Goal: Task Accomplishment & Management: Manage account settings

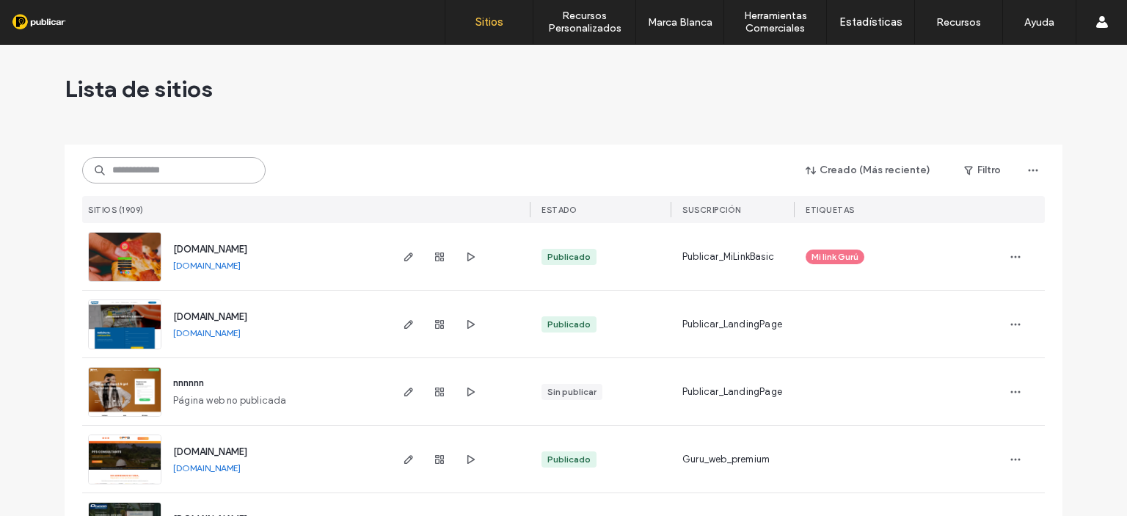
click at [111, 165] on input at bounding box center [173, 170] width 183 height 26
paste input "**********"
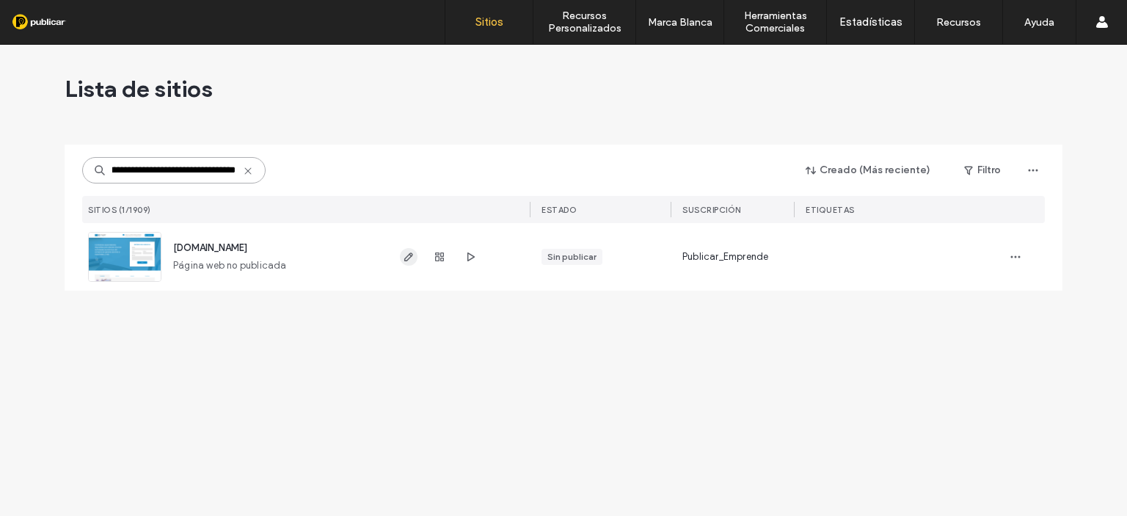
type input "**********"
click at [410, 259] on icon "button" at bounding box center [409, 257] width 12 height 12
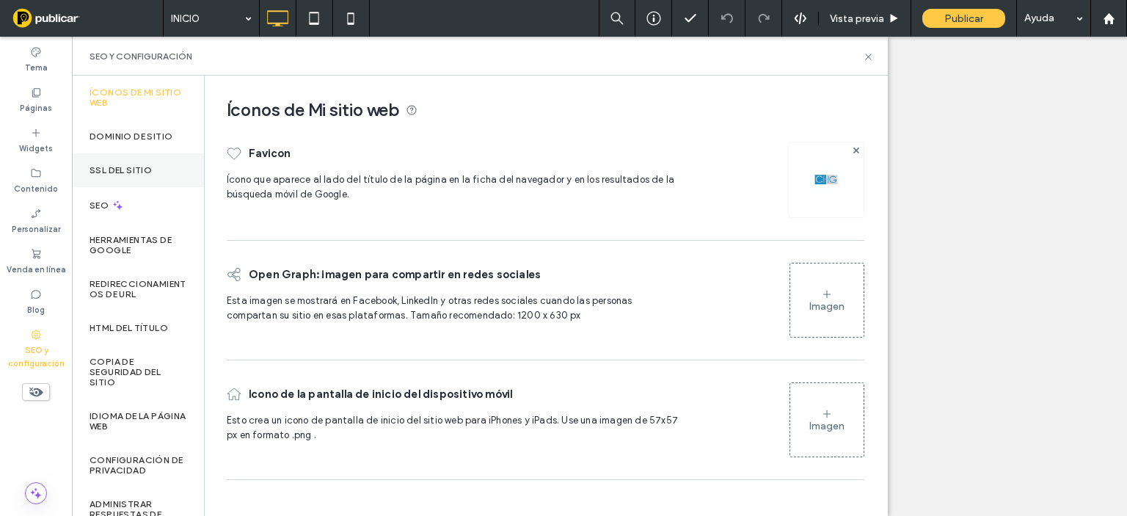
click at [144, 174] on label "SSL del sitio" at bounding box center [120, 170] width 62 height 10
click at [120, 169] on label "SSL del sitio" at bounding box center [120, 170] width 62 height 10
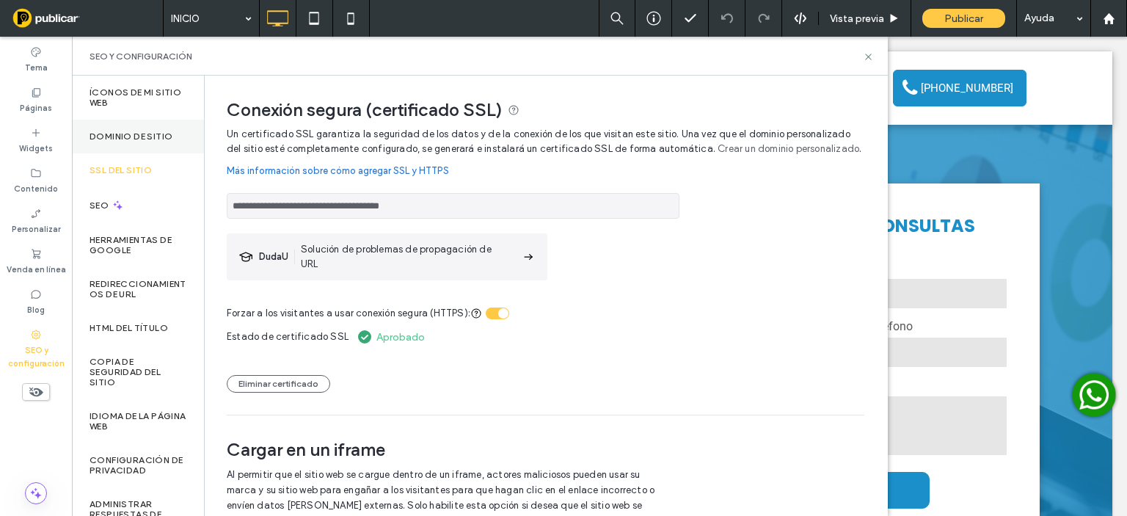
click at [151, 134] on label "Dominio de sitio" at bounding box center [130, 136] width 83 height 10
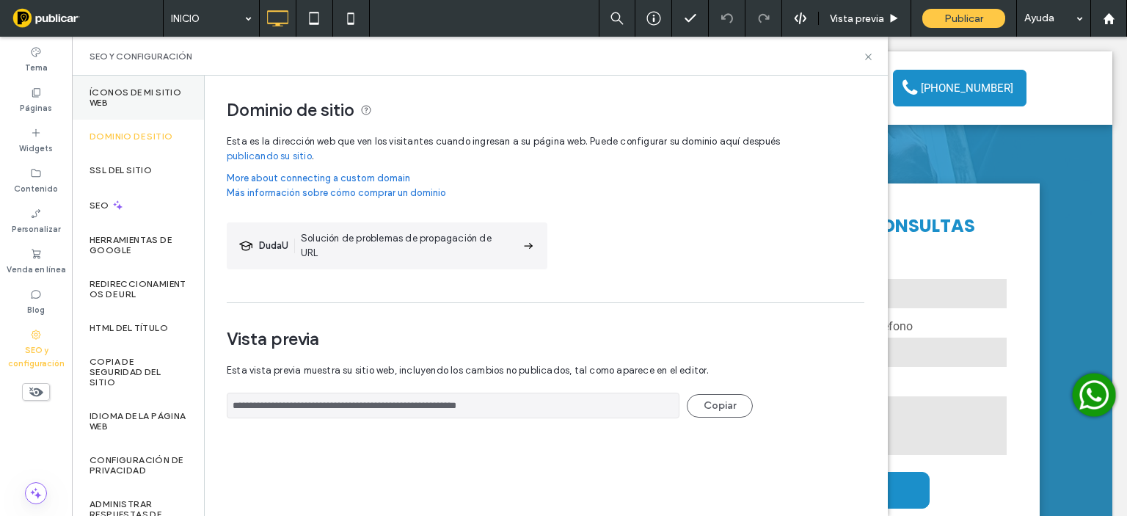
click at [109, 88] on label "Íconos de Mi sitio web" at bounding box center [137, 97] width 97 height 21
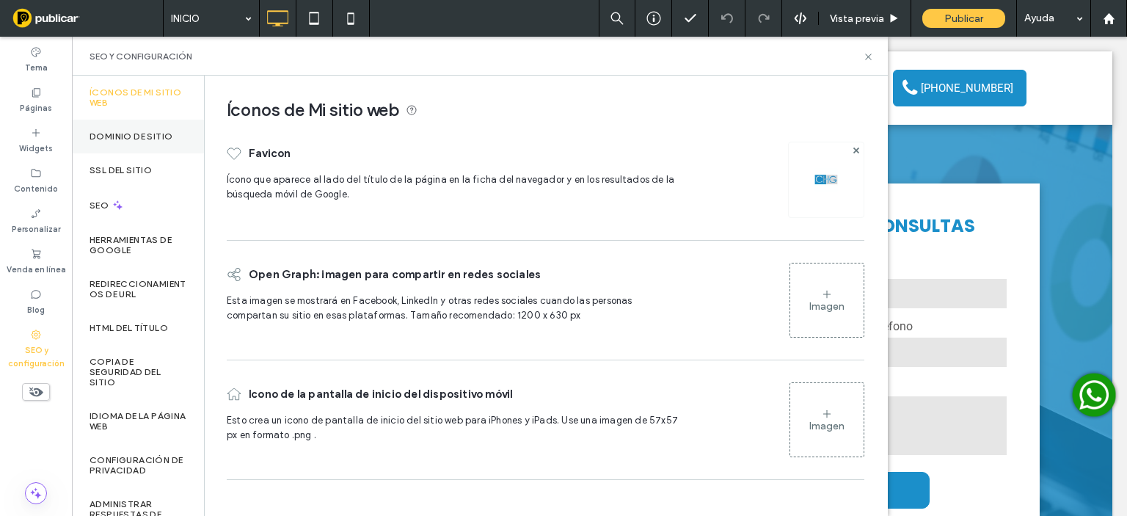
click at [152, 131] on label "Dominio de sitio" at bounding box center [130, 136] width 83 height 10
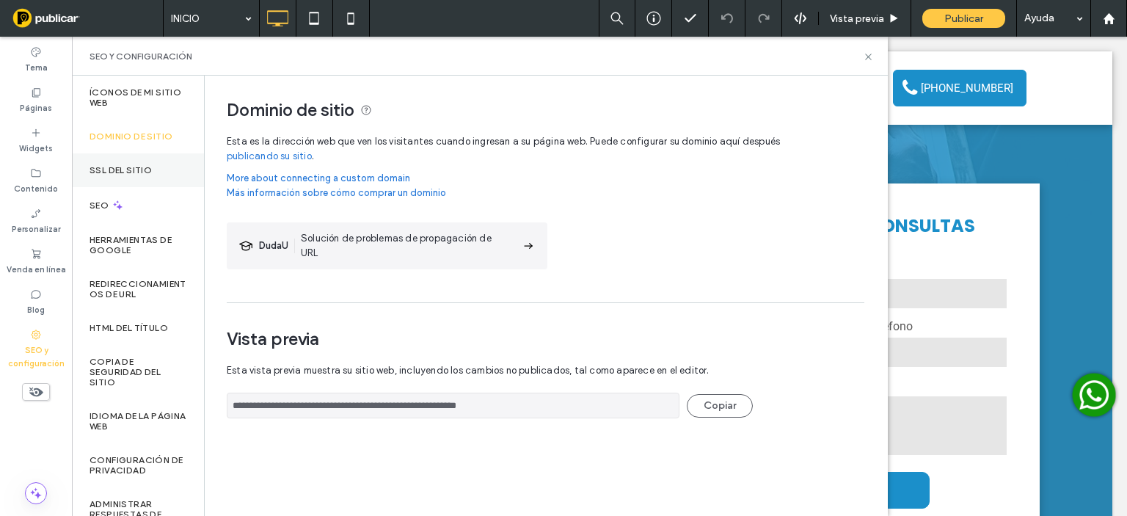
click at [139, 162] on div "SSL del sitio" at bounding box center [138, 170] width 132 height 34
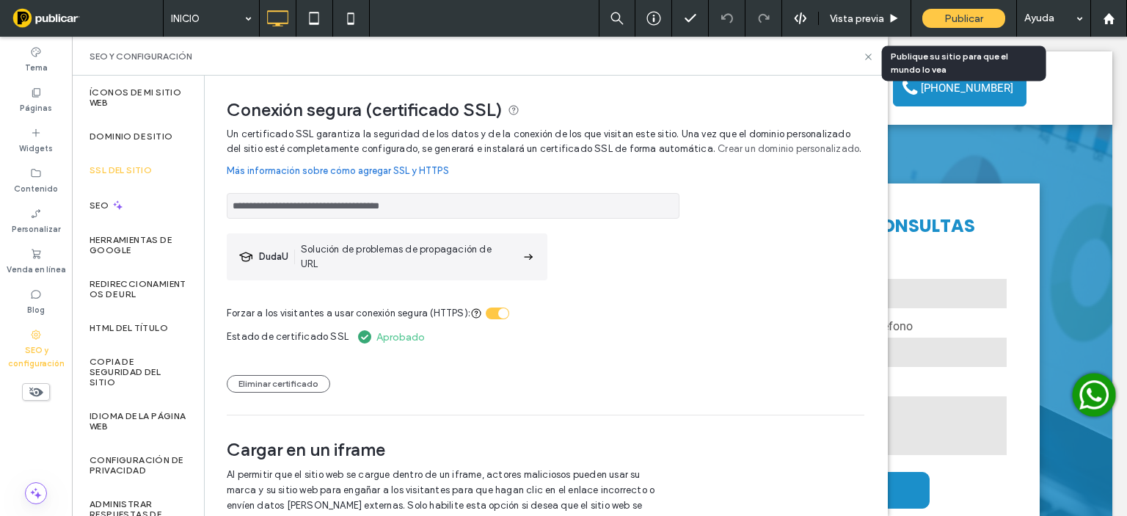
click at [969, 14] on span "Publicar" at bounding box center [963, 18] width 39 height 12
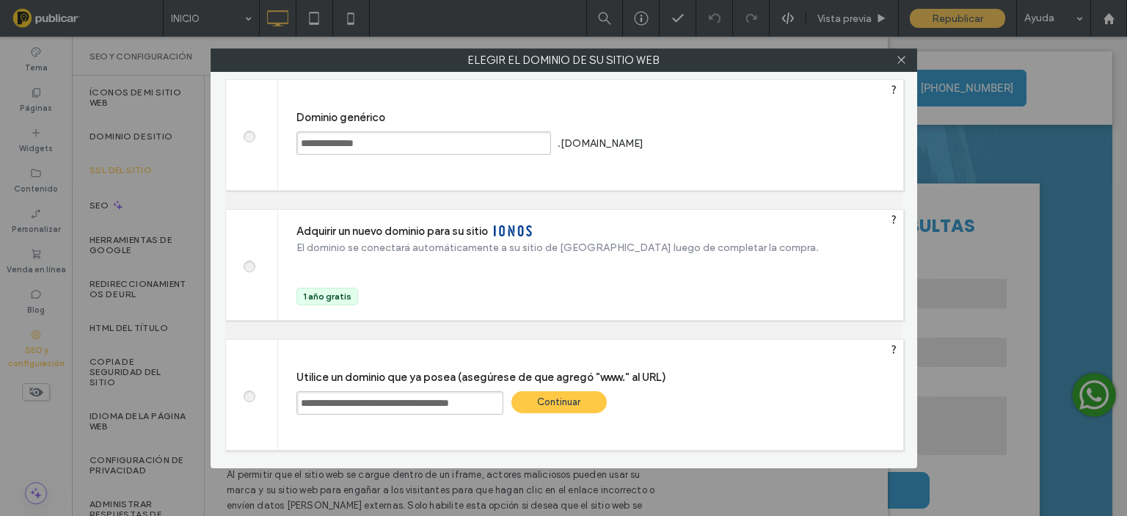
click at [555, 397] on div "Continuar" at bounding box center [558, 402] width 95 height 22
